Goal: Task Accomplishment & Management: Manage account settings

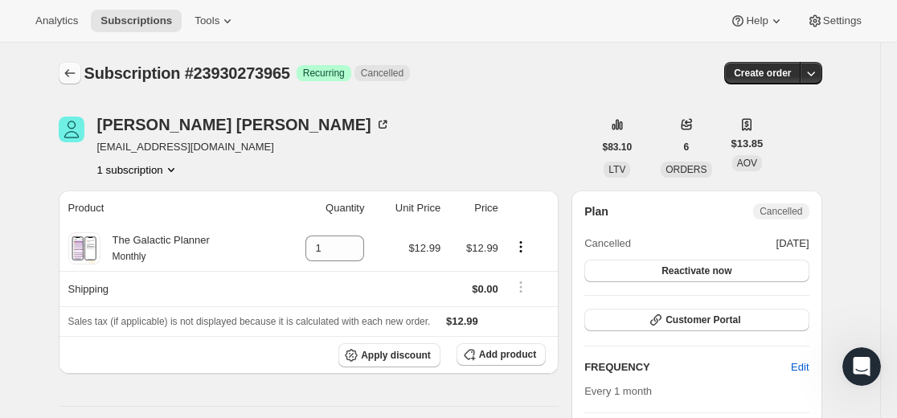
click at [69, 72] on icon "Subscriptions" at bounding box center [70, 73] width 16 height 16
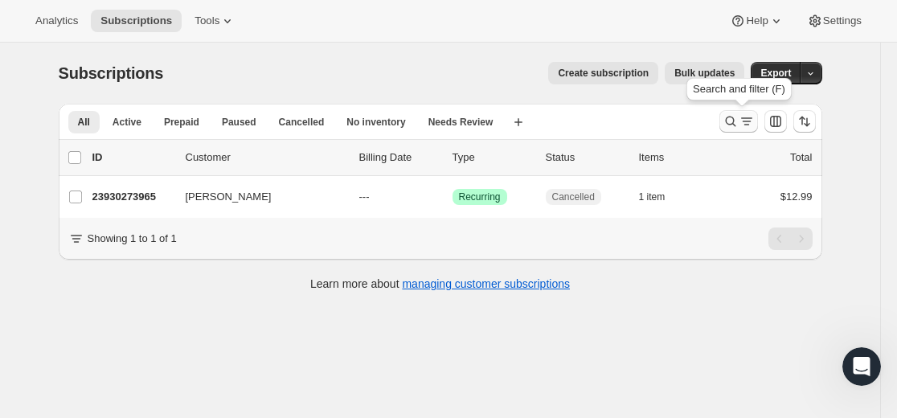
click at [734, 117] on icon "Search and filter results" at bounding box center [730, 122] width 10 height 10
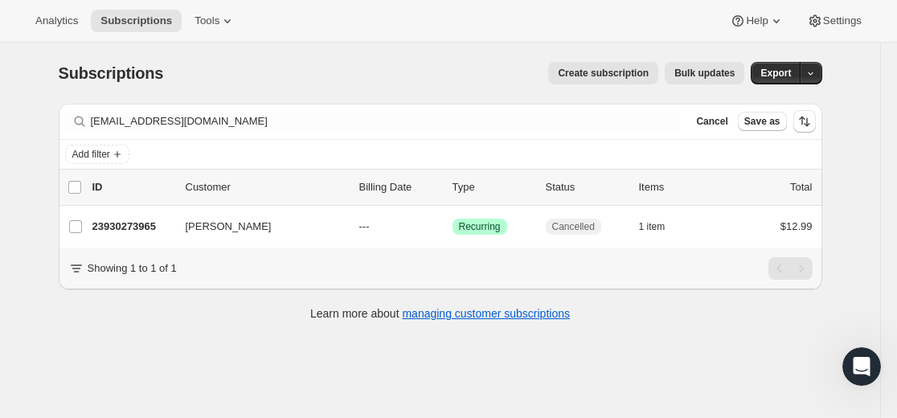
click at [411, 109] on div "Filter subscribers [EMAIL_ADDRESS][DOMAIN_NAME] Clear Cancel Save as" at bounding box center [441, 121] width 764 height 35
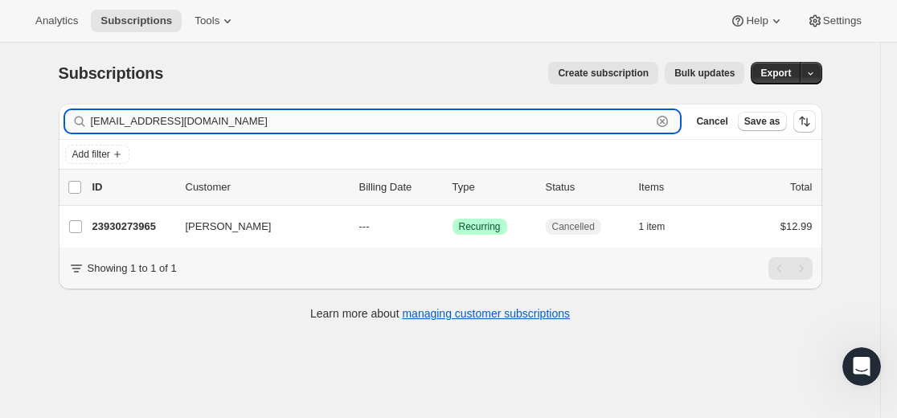
click at [436, 128] on input "[EMAIL_ADDRESS][DOMAIN_NAME]" at bounding box center [371, 121] width 561 height 23
click at [436, 127] on input "[EMAIL_ADDRESS][DOMAIN_NAME]" at bounding box center [371, 121] width 561 height 23
paste input "[EMAIL_ADDRESS]"
type input "[EMAIL_ADDRESS][DOMAIN_NAME]"
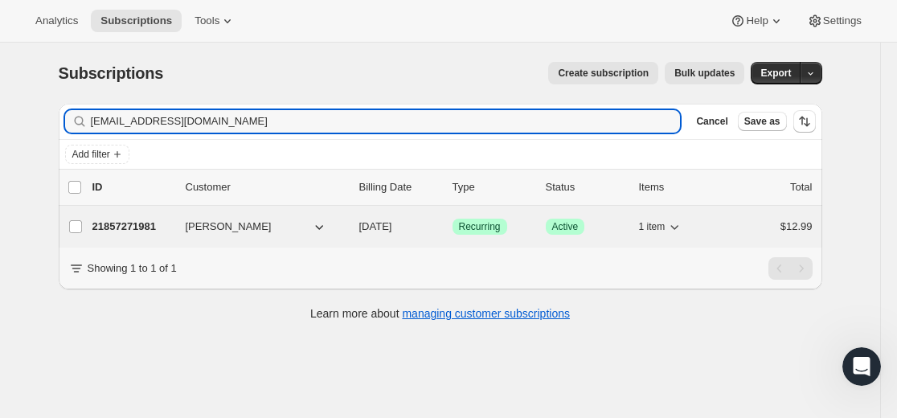
click at [144, 224] on p "21857271981" at bounding box center [132, 227] width 80 height 16
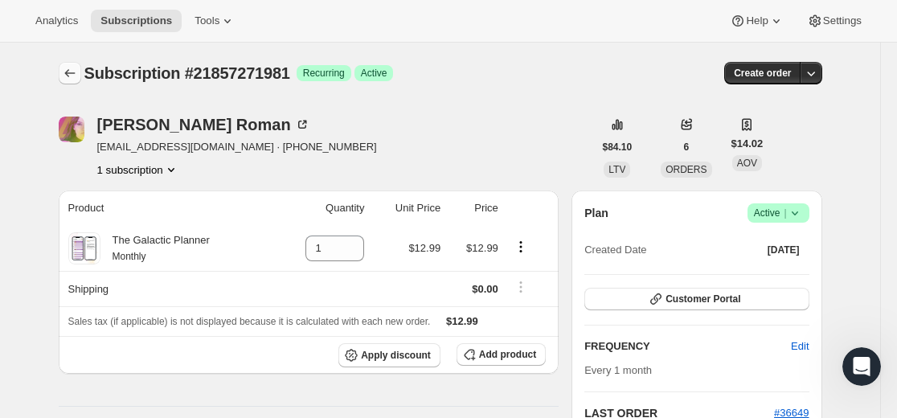
click at [72, 76] on icon "Subscriptions" at bounding box center [70, 73] width 16 height 16
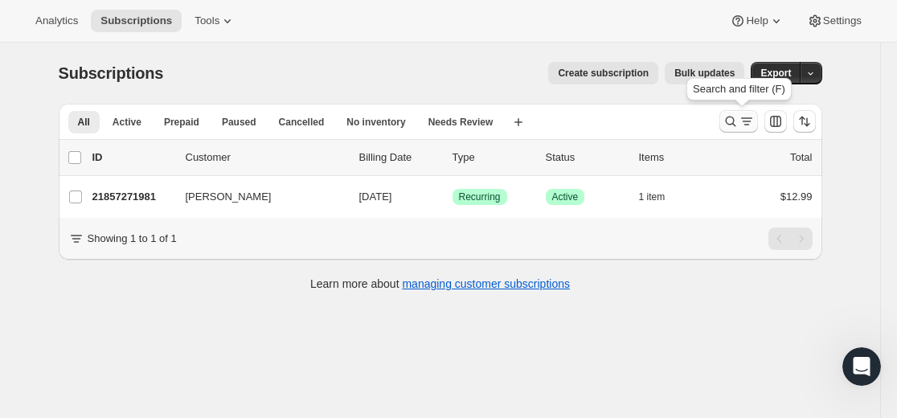
click at [733, 125] on icon "Search and filter results" at bounding box center [730, 122] width 10 height 10
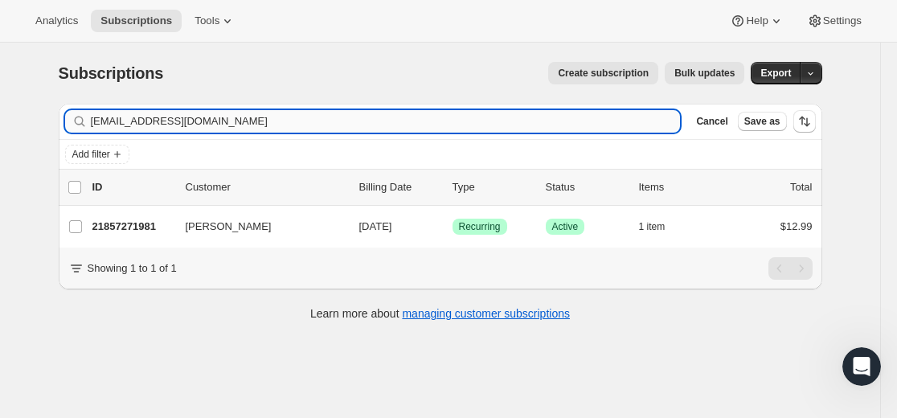
click at [634, 128] on input "[EMAIL_ADDRESS][DOMAIN_NAME]" at bounding box center [386, 121] width 590 height 23
type input "[EMAIL_ADDRESS][DOMAIN_NAME]"
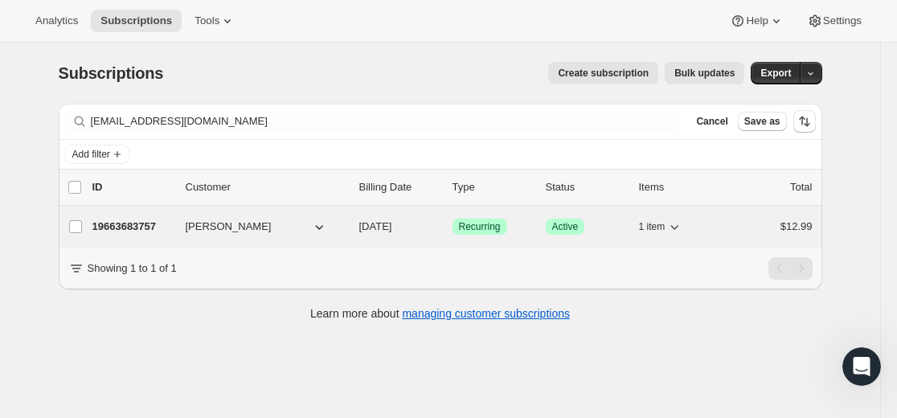
click at [141, 224] on p "19663683757" at bounding box center [132, 227] width 80 height 16
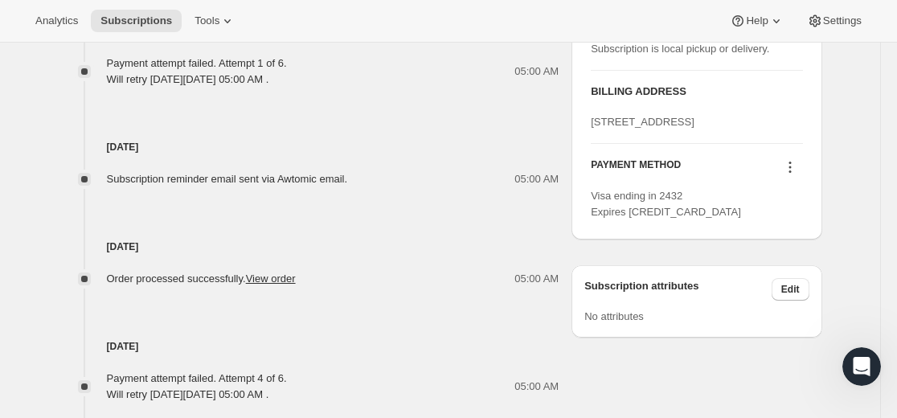
scroll to position [884, 0]
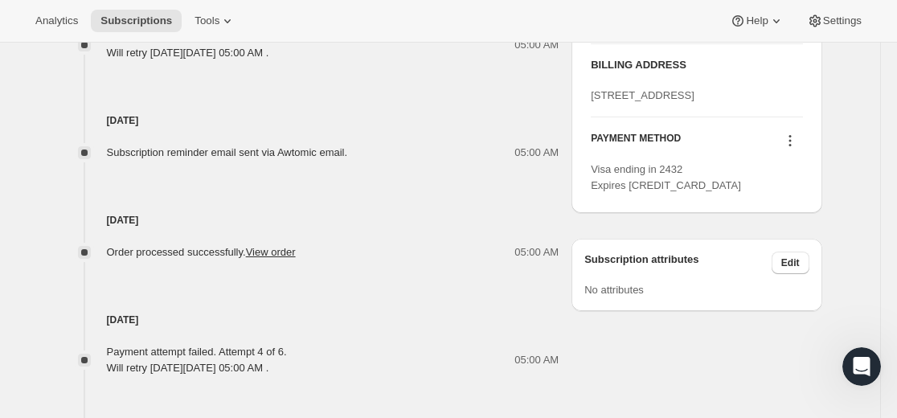
click at [791, 142] on icon at bounding box center [789, 141] width 2 height 2
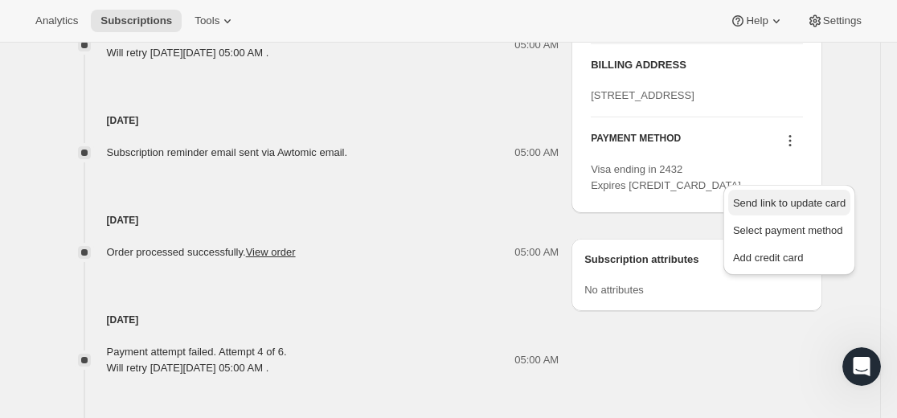
click at [779, 205] on span "Send link to update card" at bounding box center [789, 203] width 113 height 12
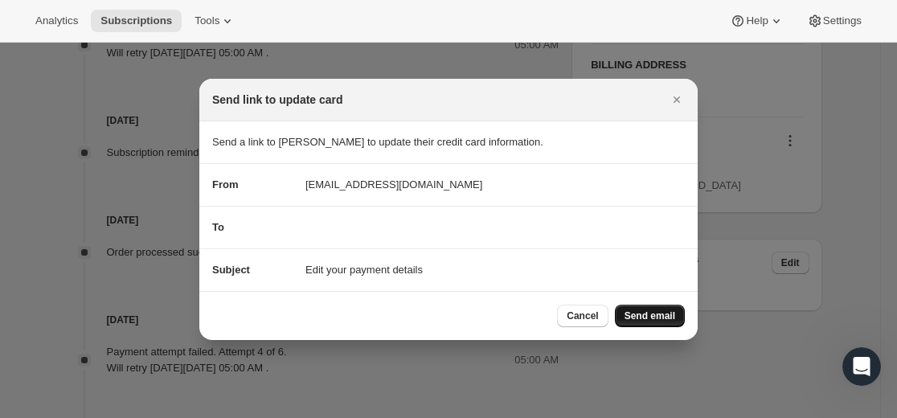
click at [646, 314] on span "Send email" at bounding box center [650, 315] width 51 height 13
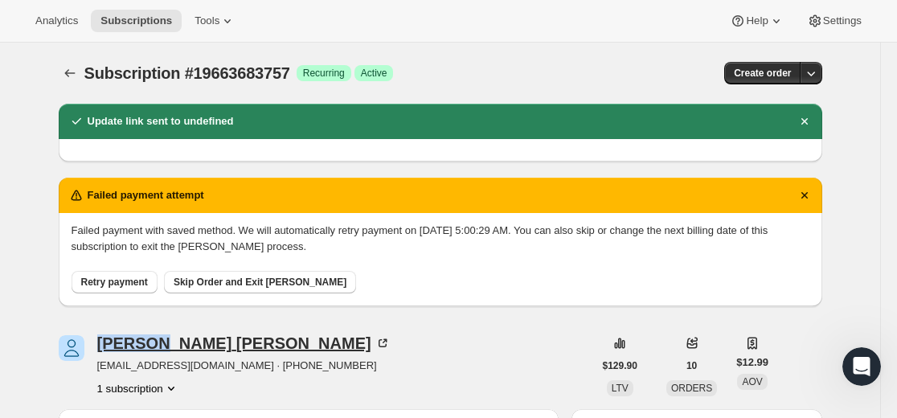
drag, startPoint x: 104, startPoint y: 328, endPoint x: 166, endPoint y: 337, distance: 62.5
copy div "[PERSON_NAME]"
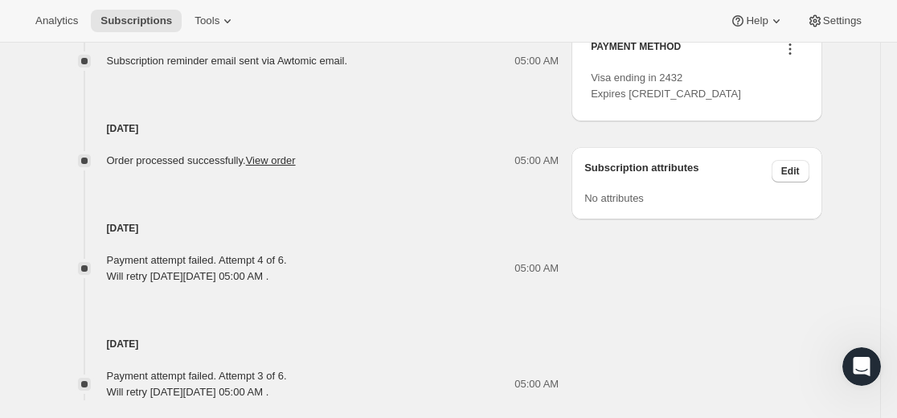
scroll to position [969, 0]
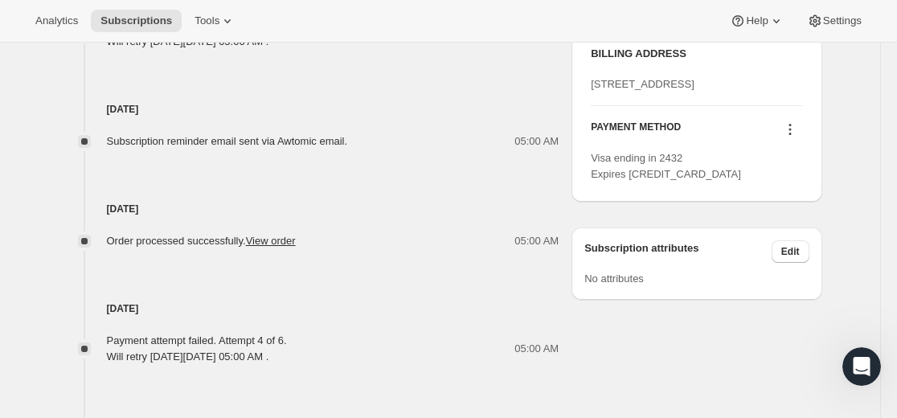
click at [791, 131] on icon at bounding box center [789, 130] width 2 height 2
